Goal: Navigation & Orientation: Understand site structure

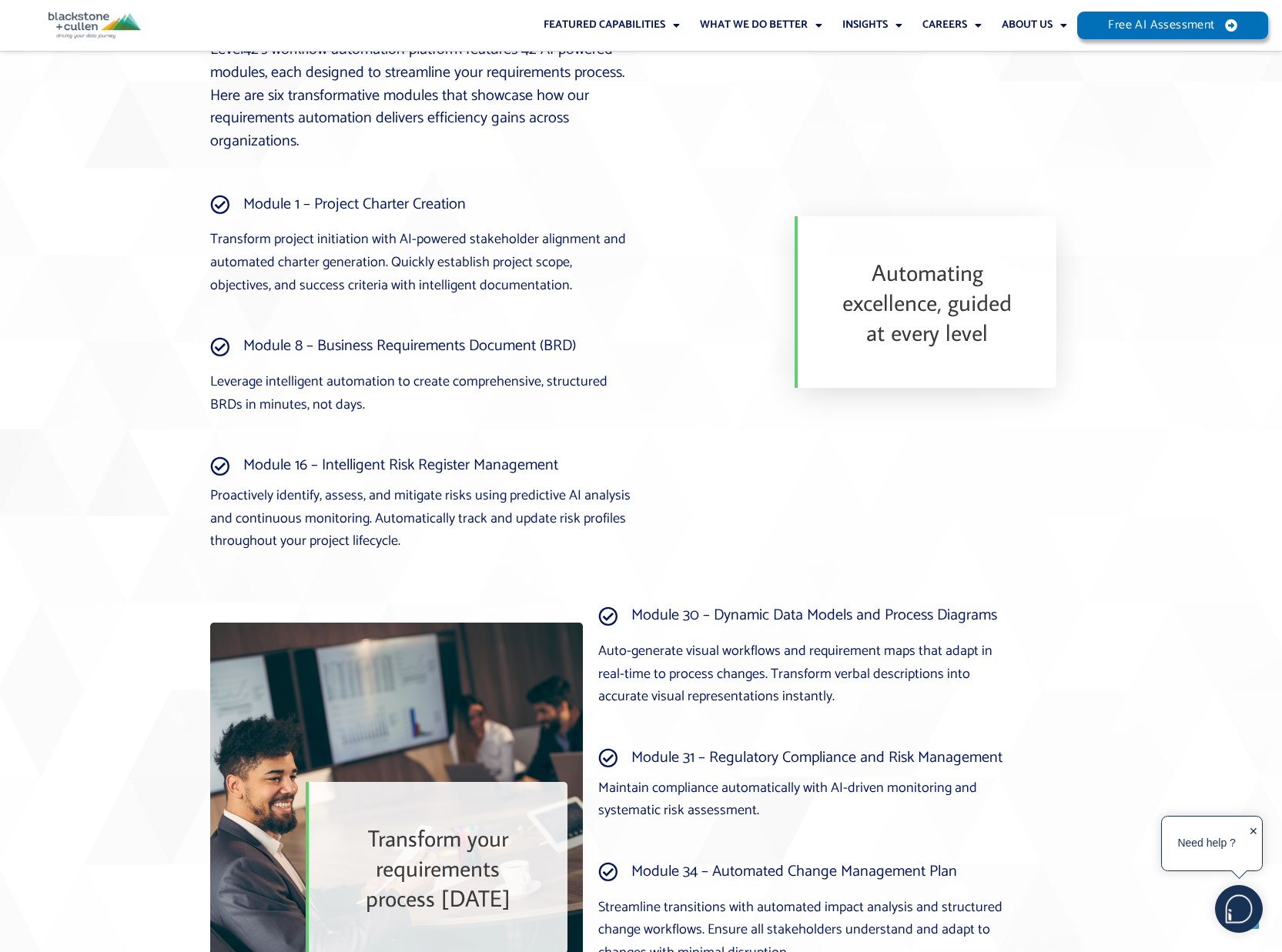
scroll to position [2602, 0]
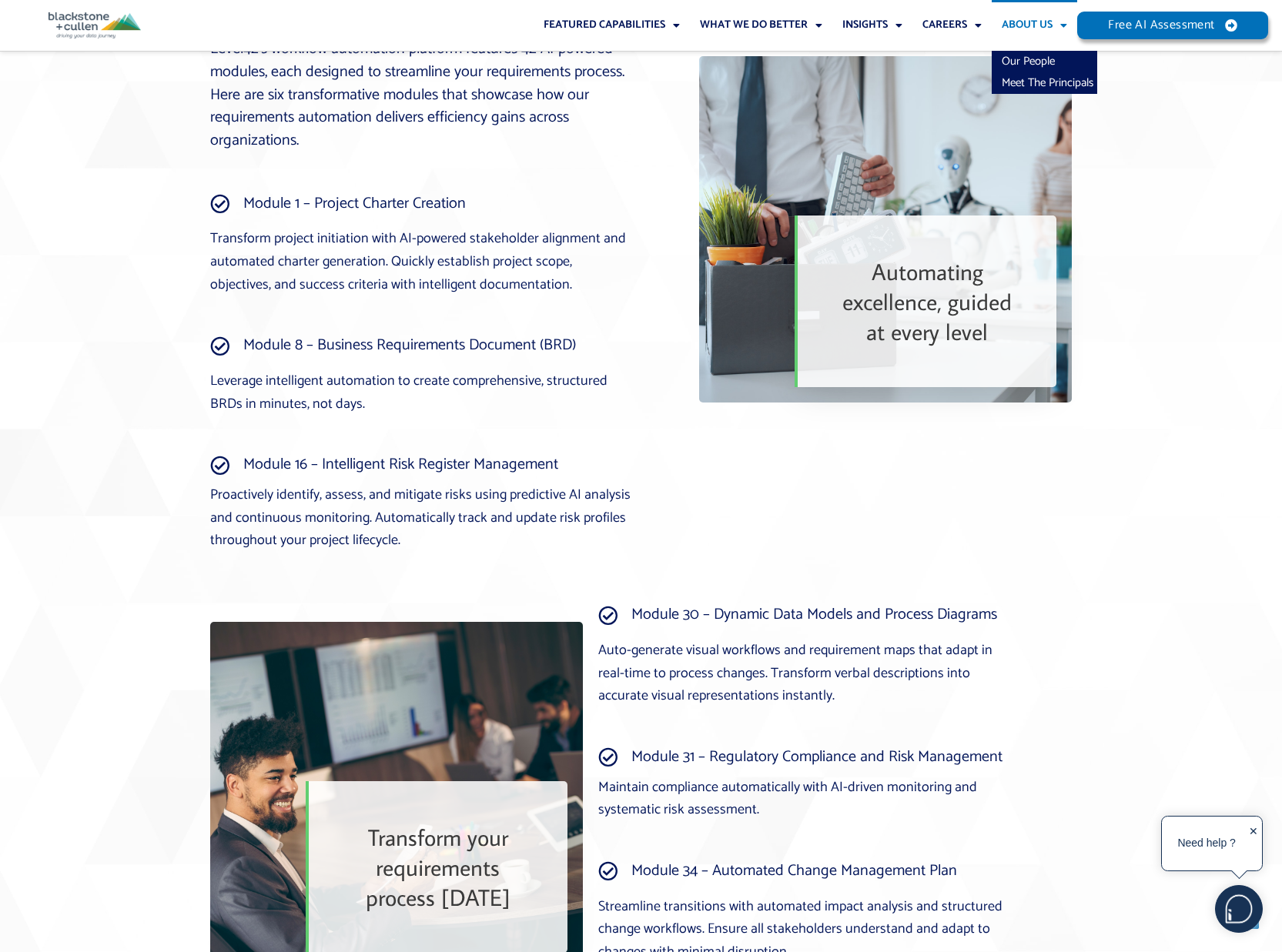
click at [1021, 24] on link "About Us" at bounding box center [1034, 25] width 86 height 51
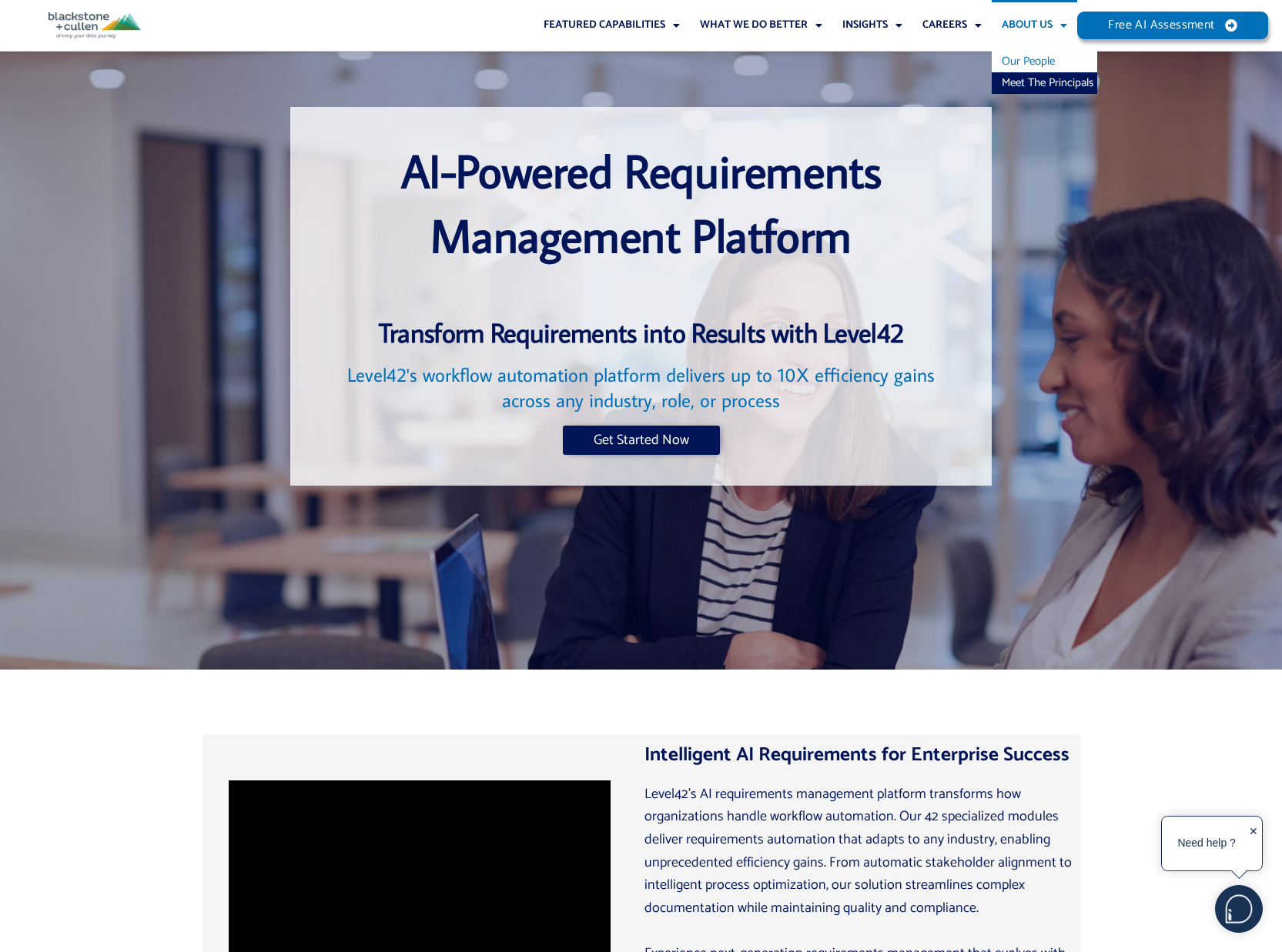
scroll to position [15, 0]
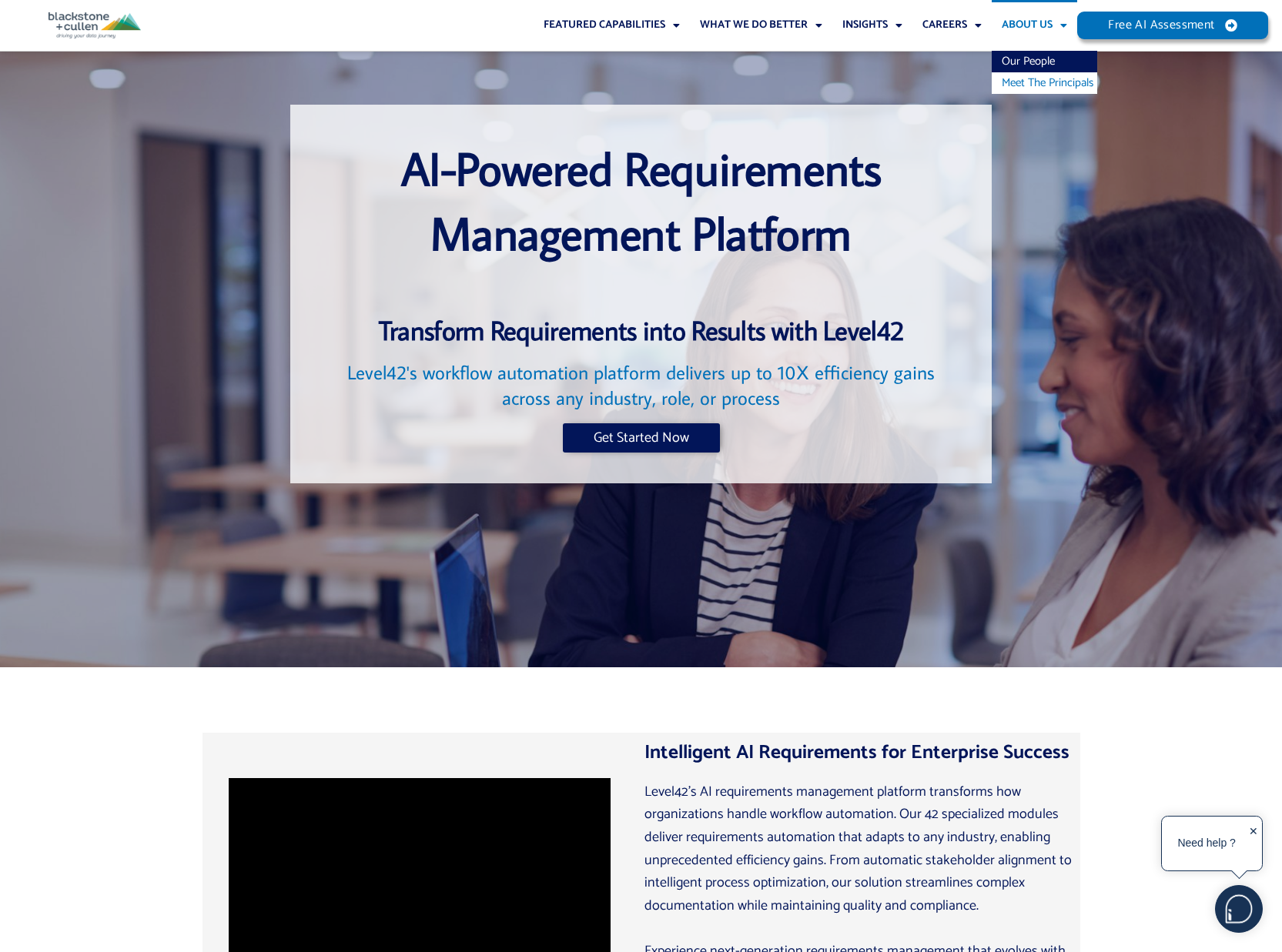
click at [1020, 85] on link "Meet The Principals" at bounding box center [1044, 83] width 105 height 21
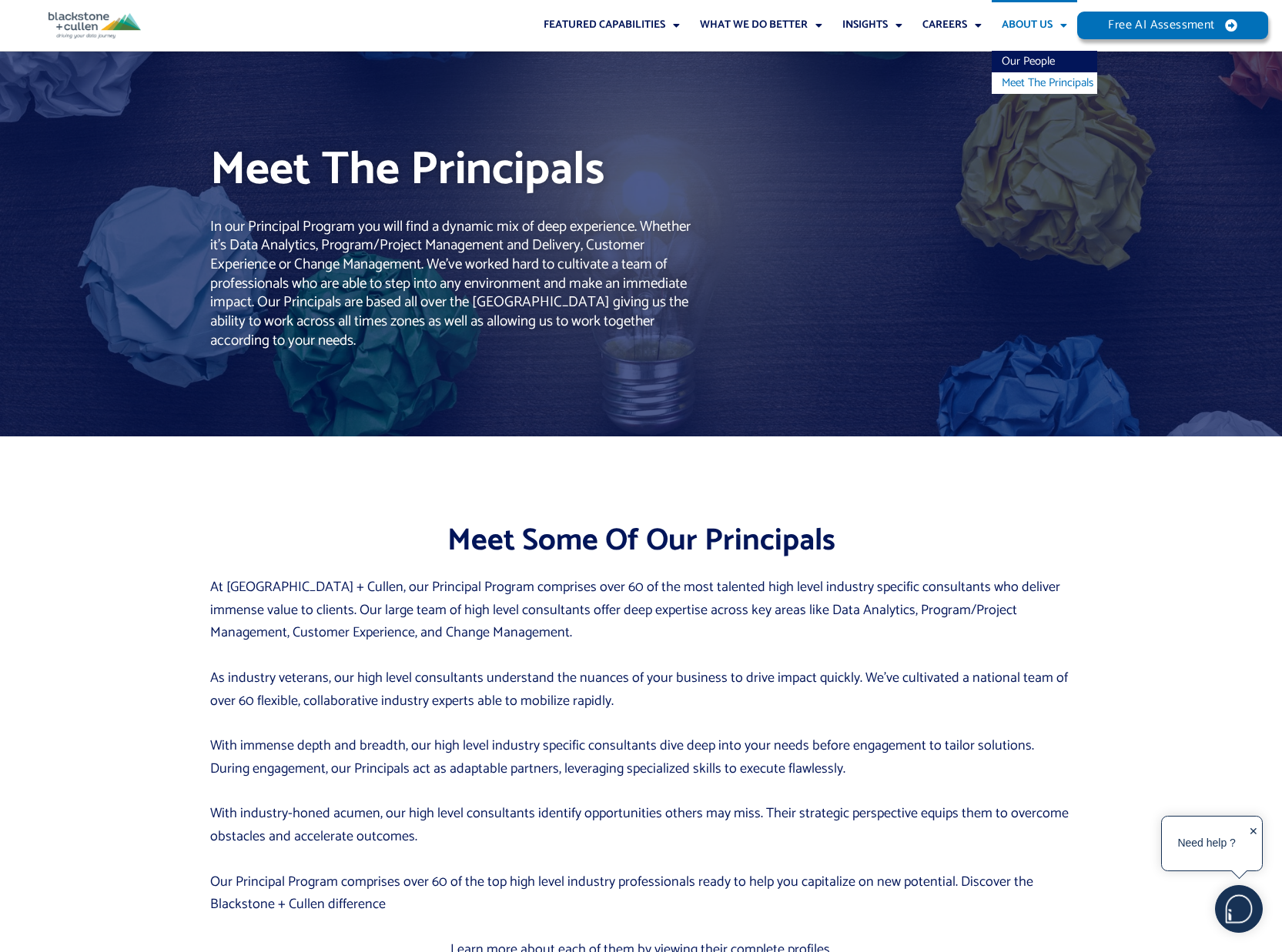
scroll to position [-6, 0]
click at [1042, 66] on link "Our People" at bounding box center [1044, 62] width 105 height 21
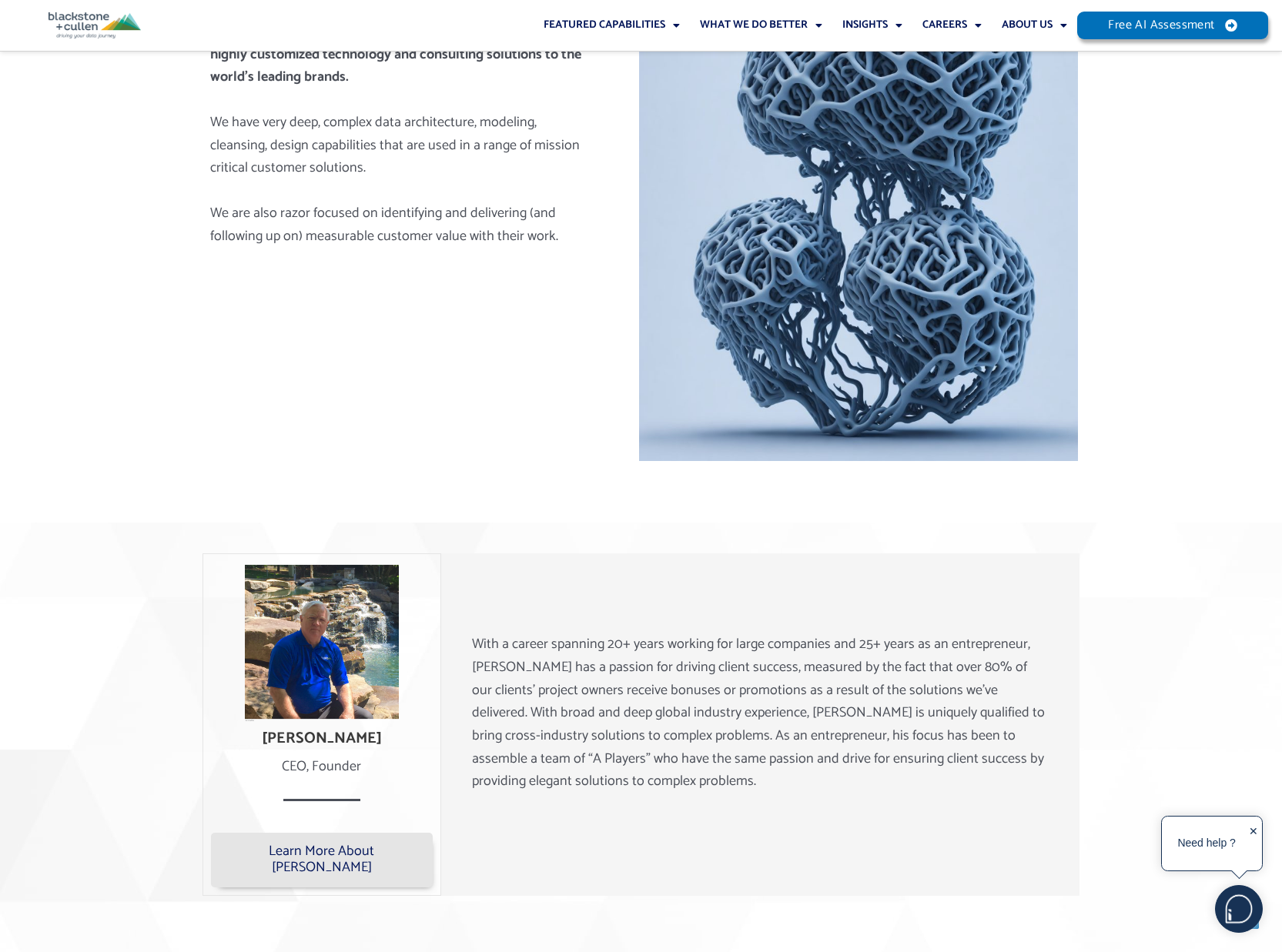
scroll to position [690, 0]
click at [86, 22] on img at bounding box center [94, 25] width 93 height 26
